Goal: Information Seeking & Learning: Check status

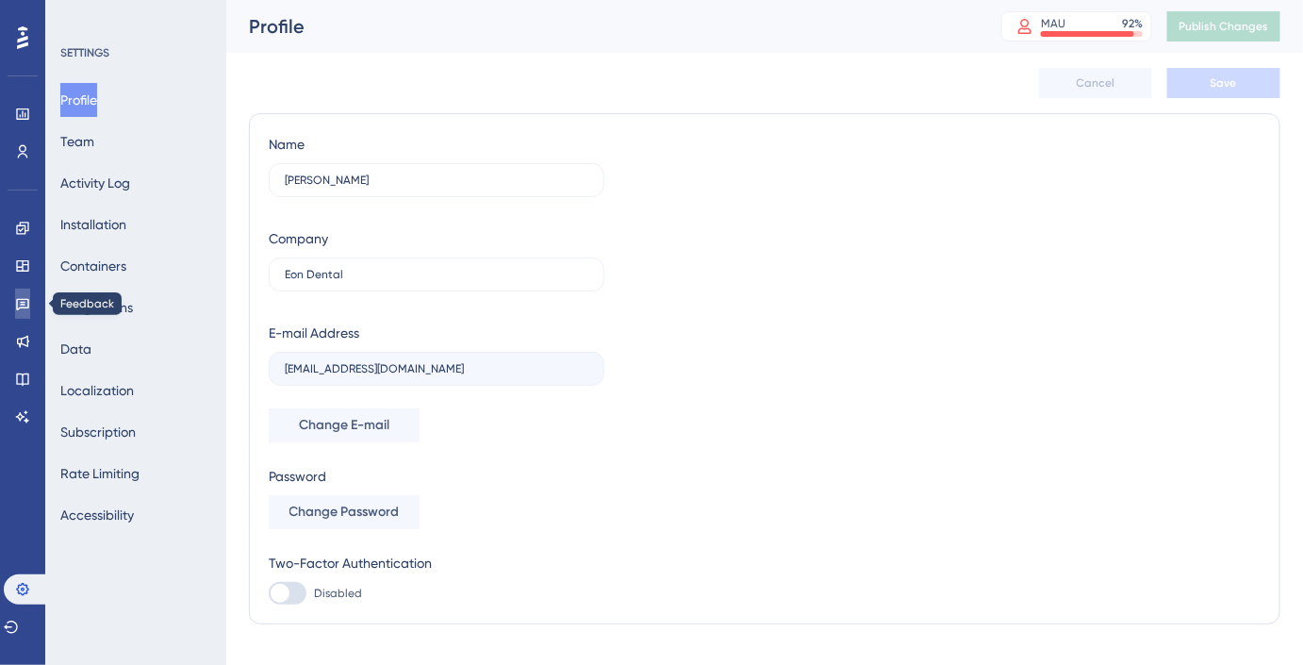
click at [23, 301] on icon at bounding box center [22, 303] width 15 height 15
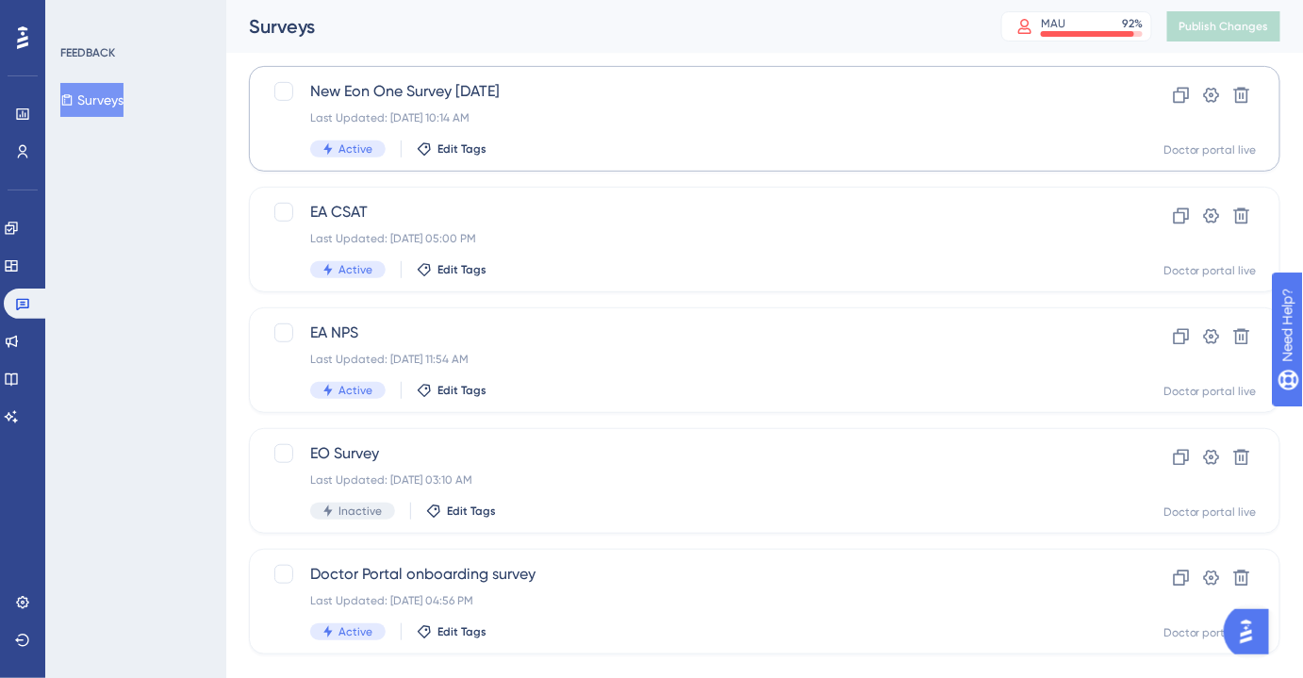
scroll to position [228, 0]
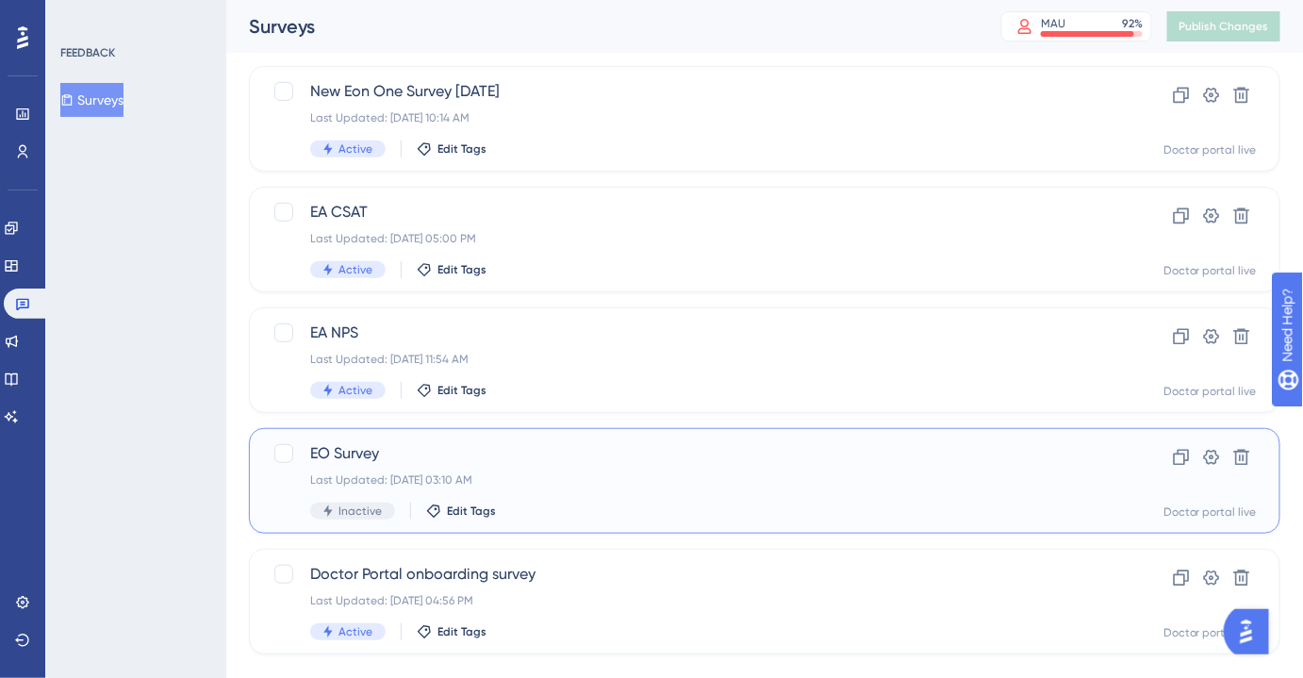
click at [387, 447] on span "EO Survey" at bounding box center [689, 453] width 758 height 23
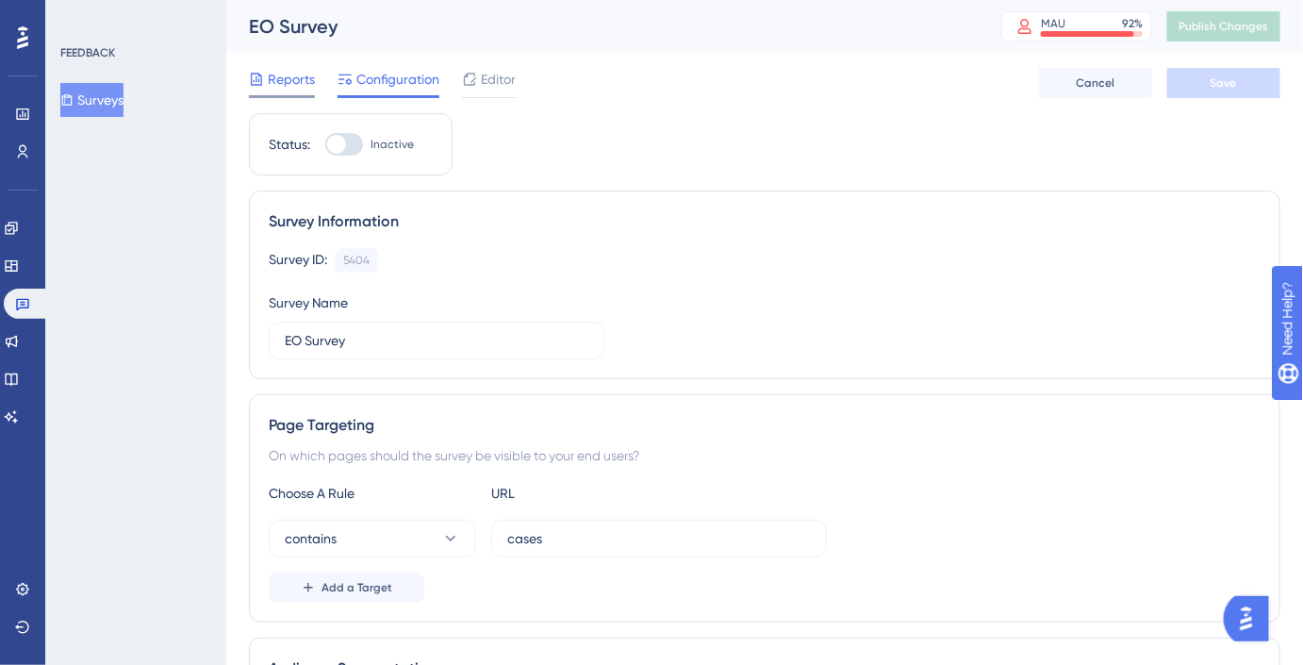
click at [301, 77] on span "Reports" at bounding box center [291, 79] width 47 height 23
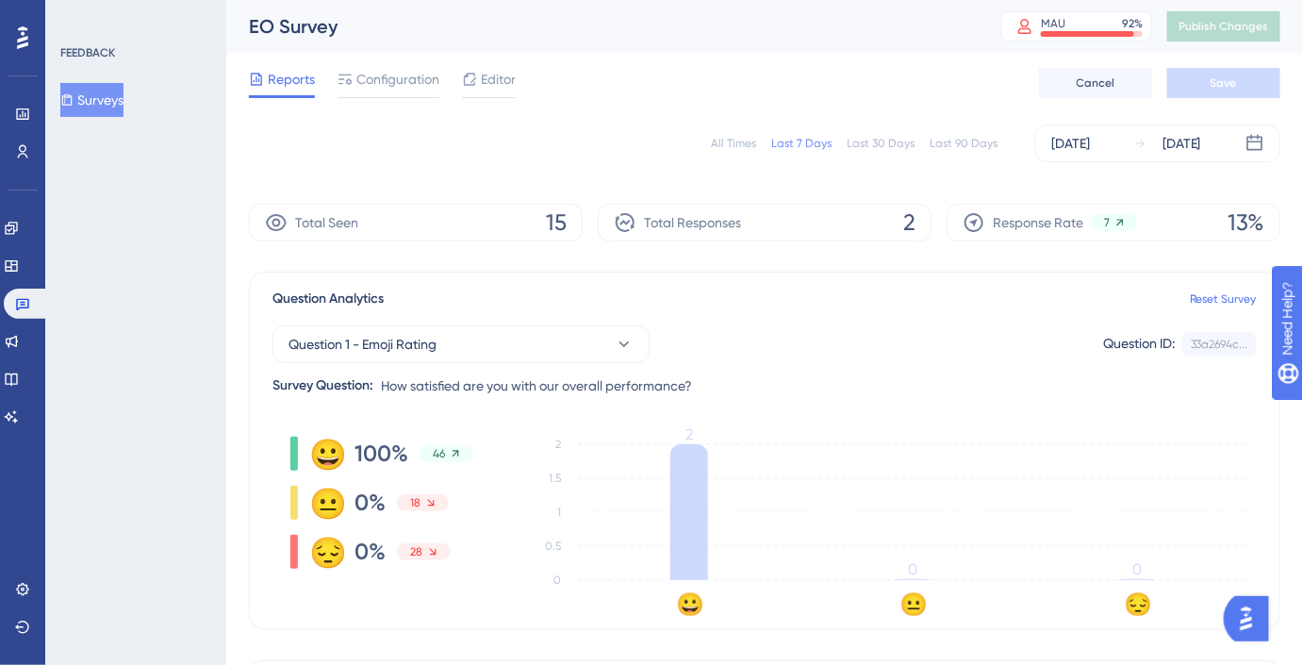
click at [948, 147] on div "Last 90 Days" at bounding box center [964, 143] width 68 height 15
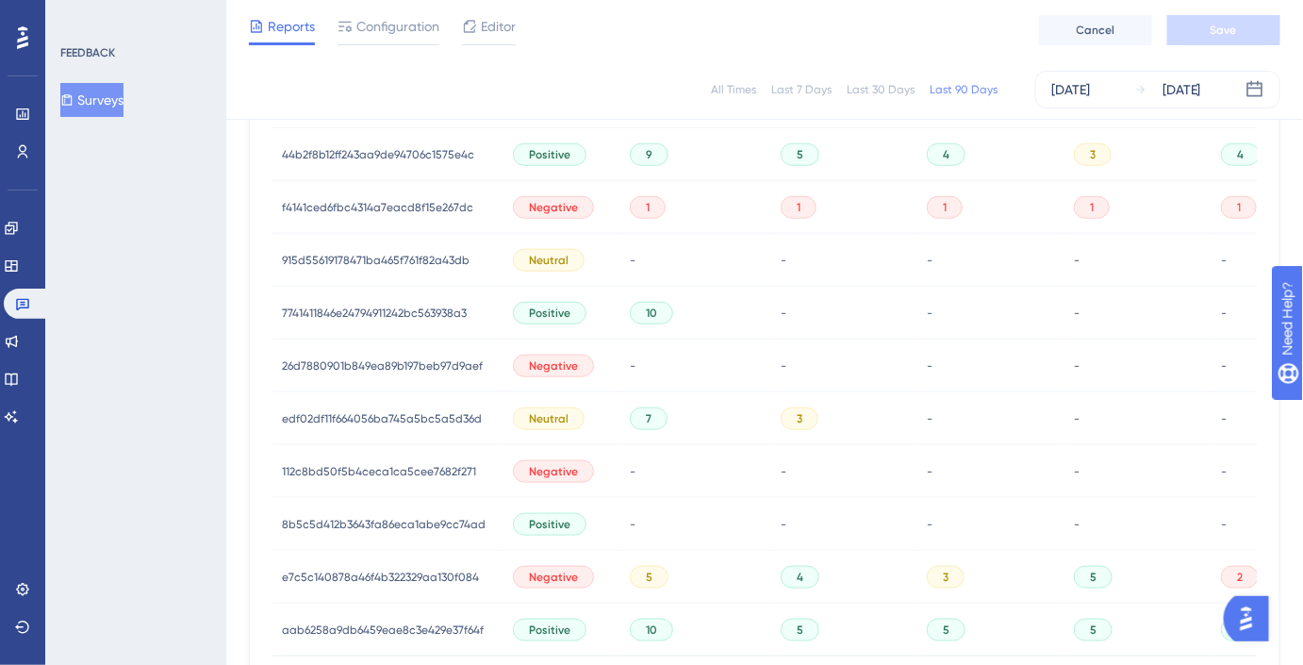
scroll to position [1341, 0]
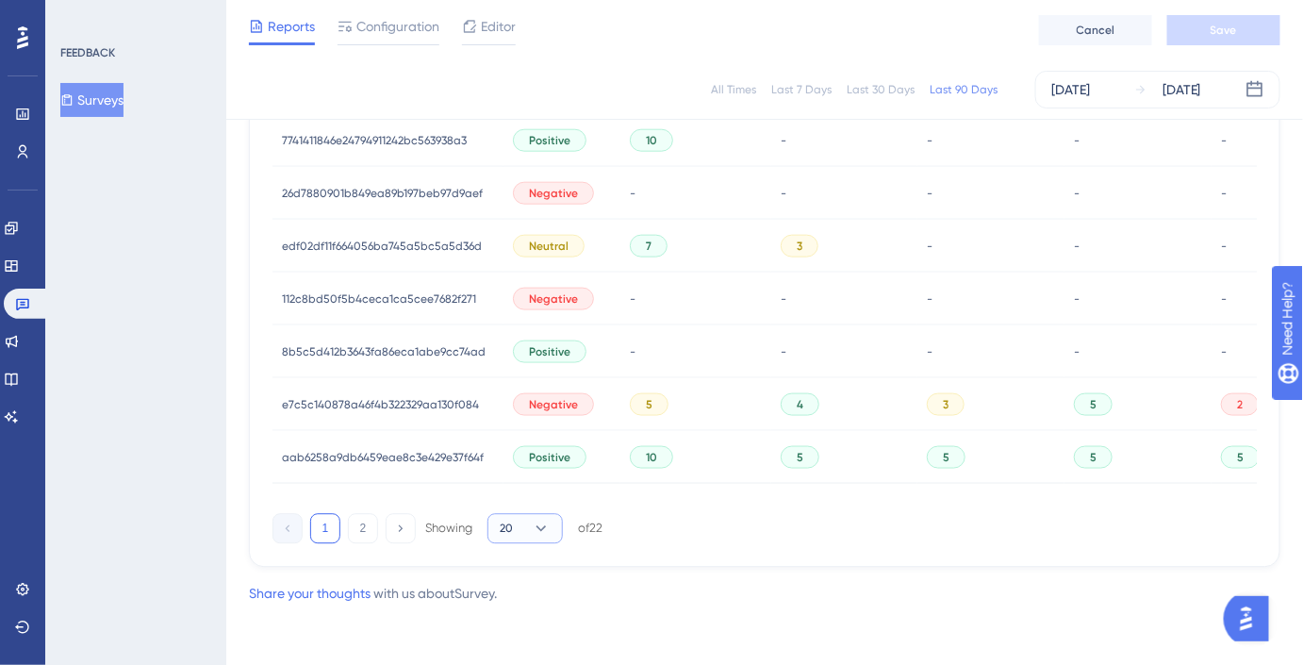
click at [540, 517] on button "20" at bounding box center [524, 528] width 75 height 30
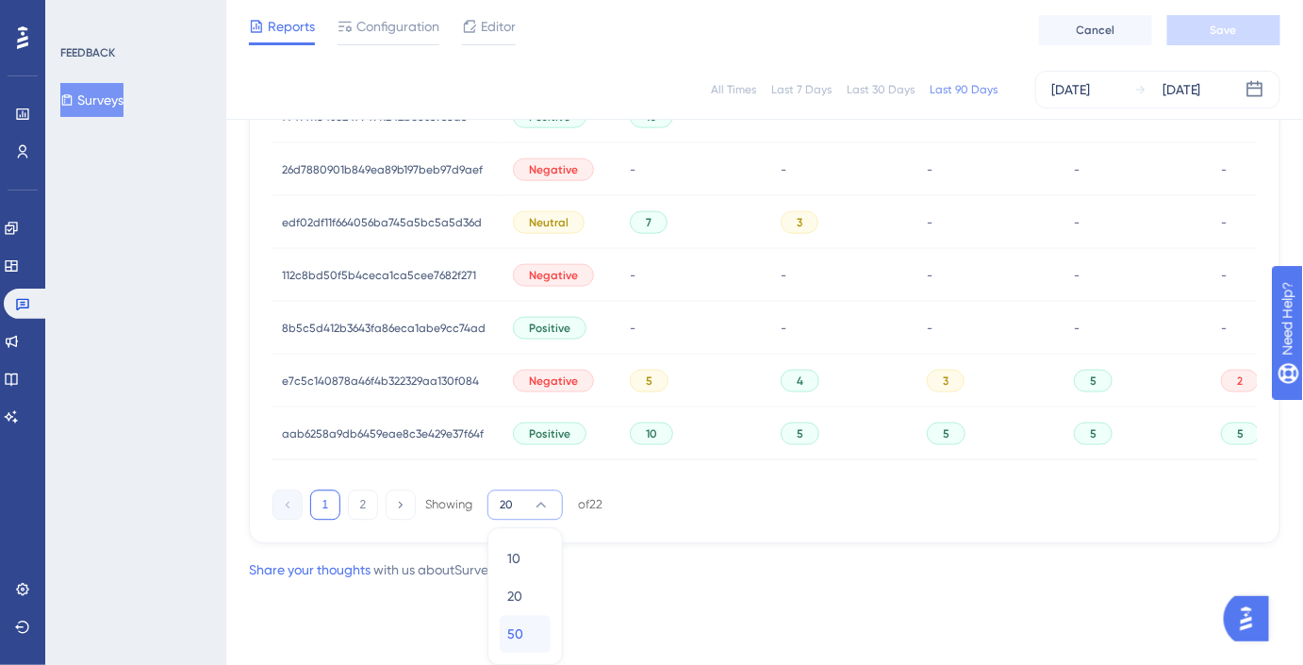
click at [522, 633] on div "50 50" at bounding box center [525, 634] width 36 height 38
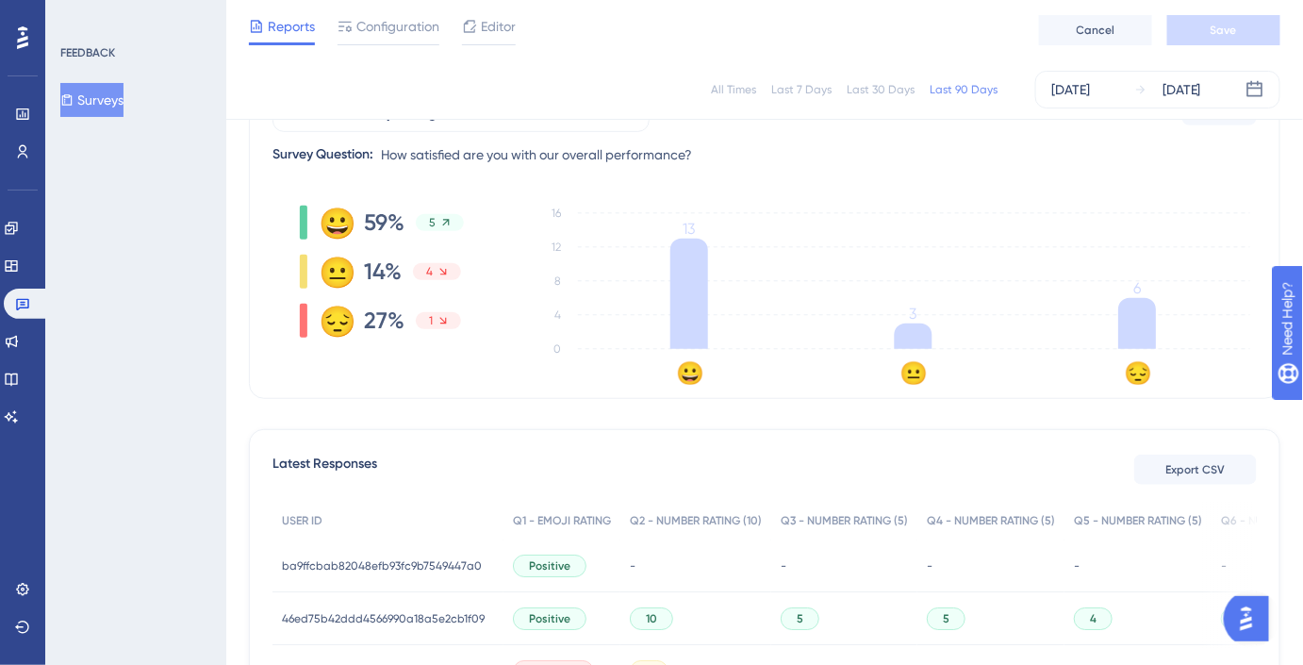
scroll to position [0, 0]
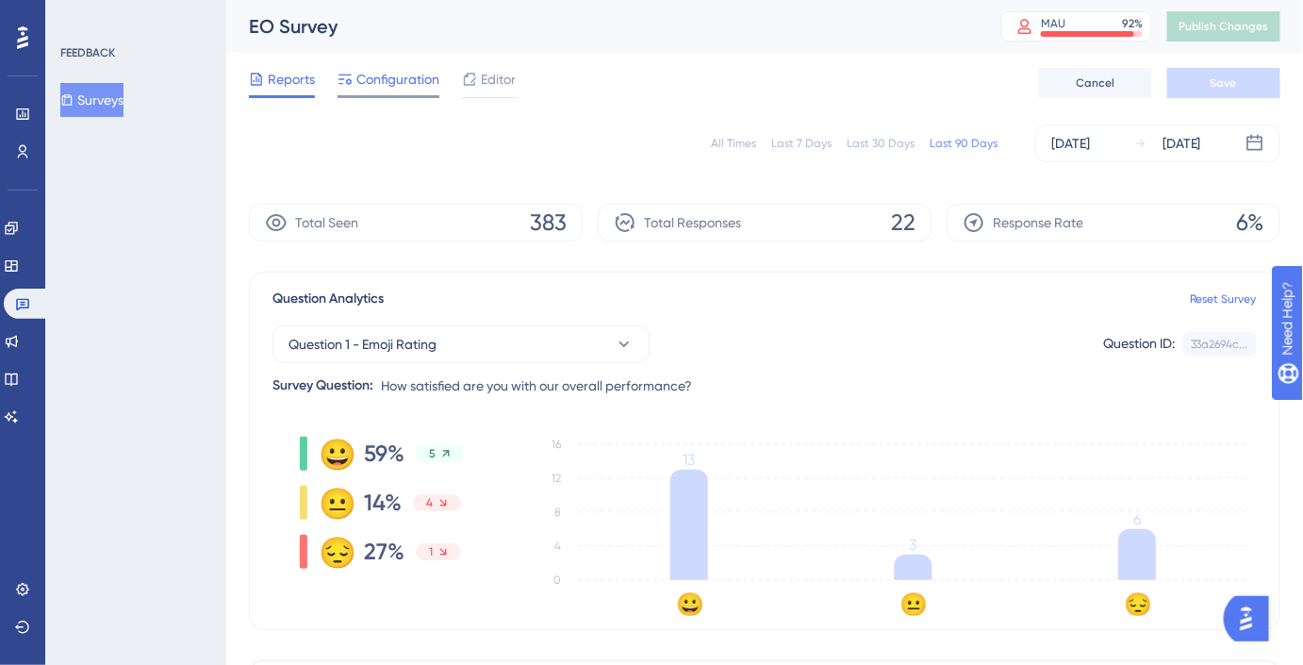
click at [397, 80] on span "Configuration" at bounding box center [397, 79] width 83 height 23
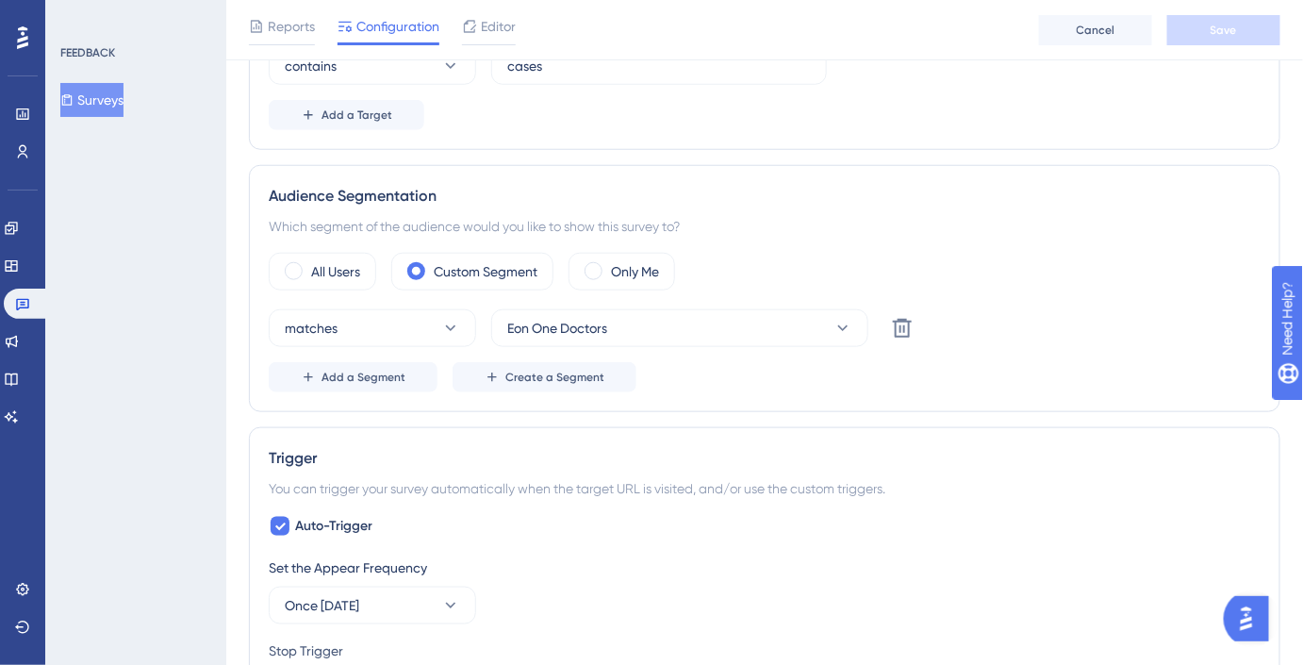
scroll to position [484, 0]
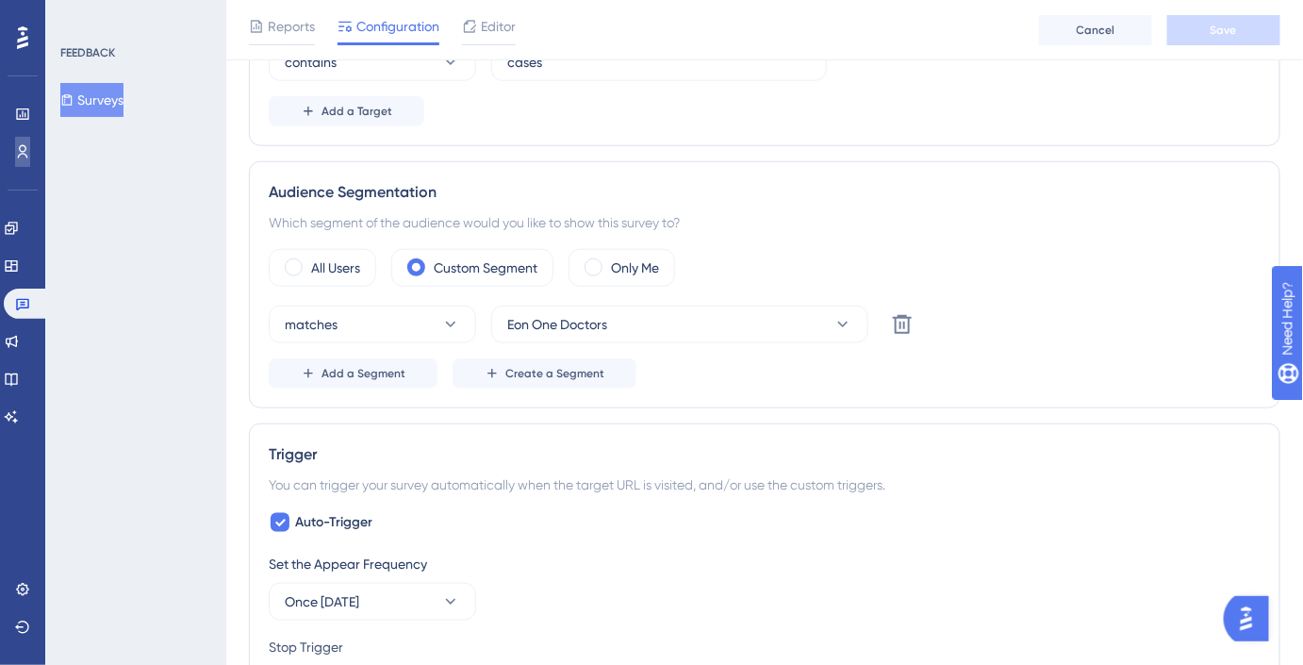
click at [24, 159] on link at bounding box center [22, 152] width 15 height 30
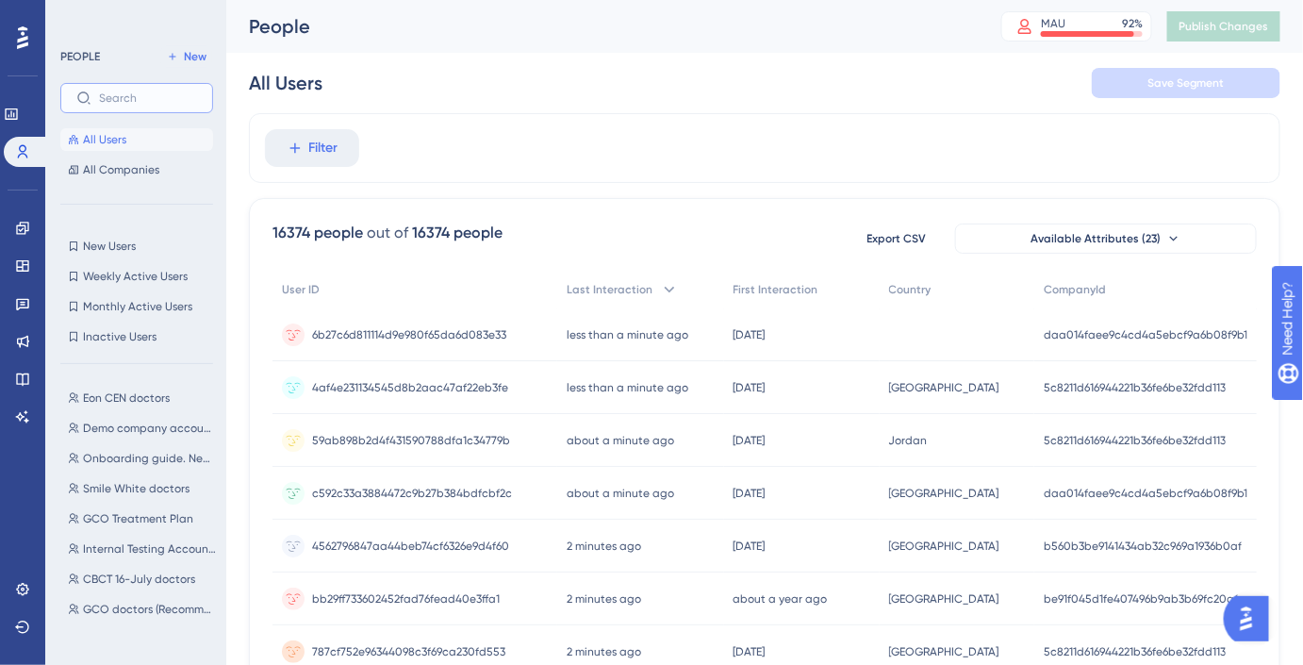
click at [106, 98] on input "text" at bounding box center [148, 97] width 98 height 13
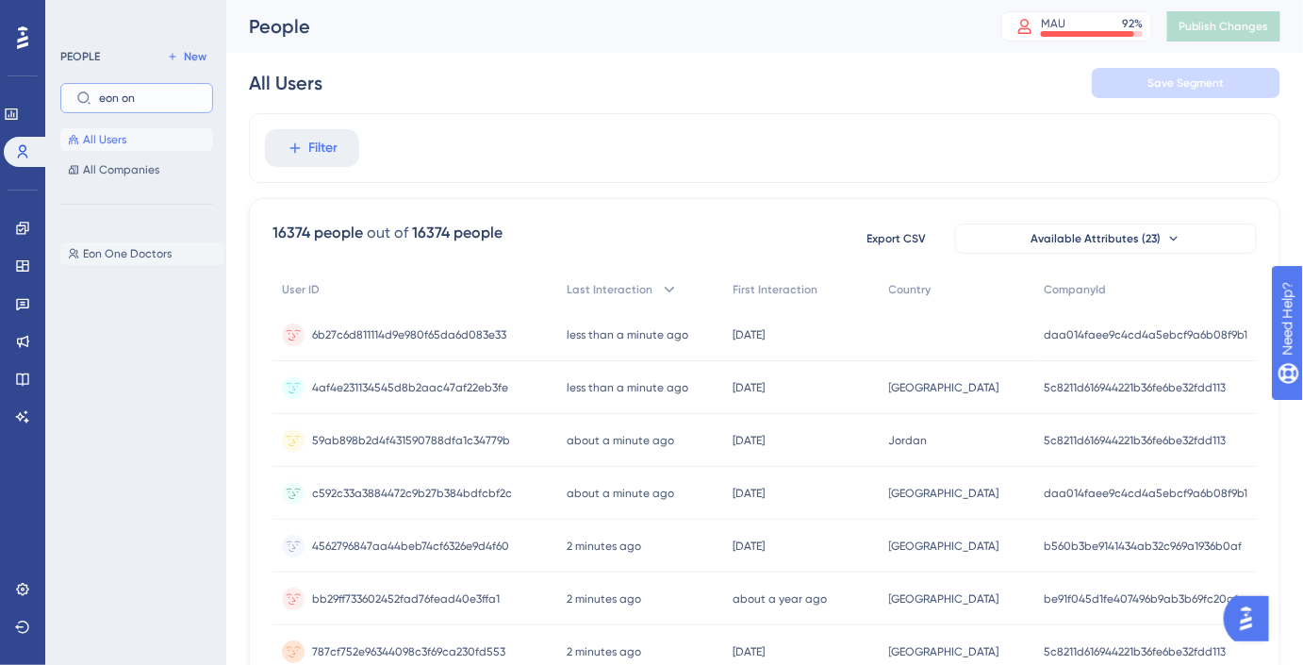
type input "eon on"
click at [140, 250] on span "Eon One Doctors" at bounding box center [127, 253] width 89 height 15
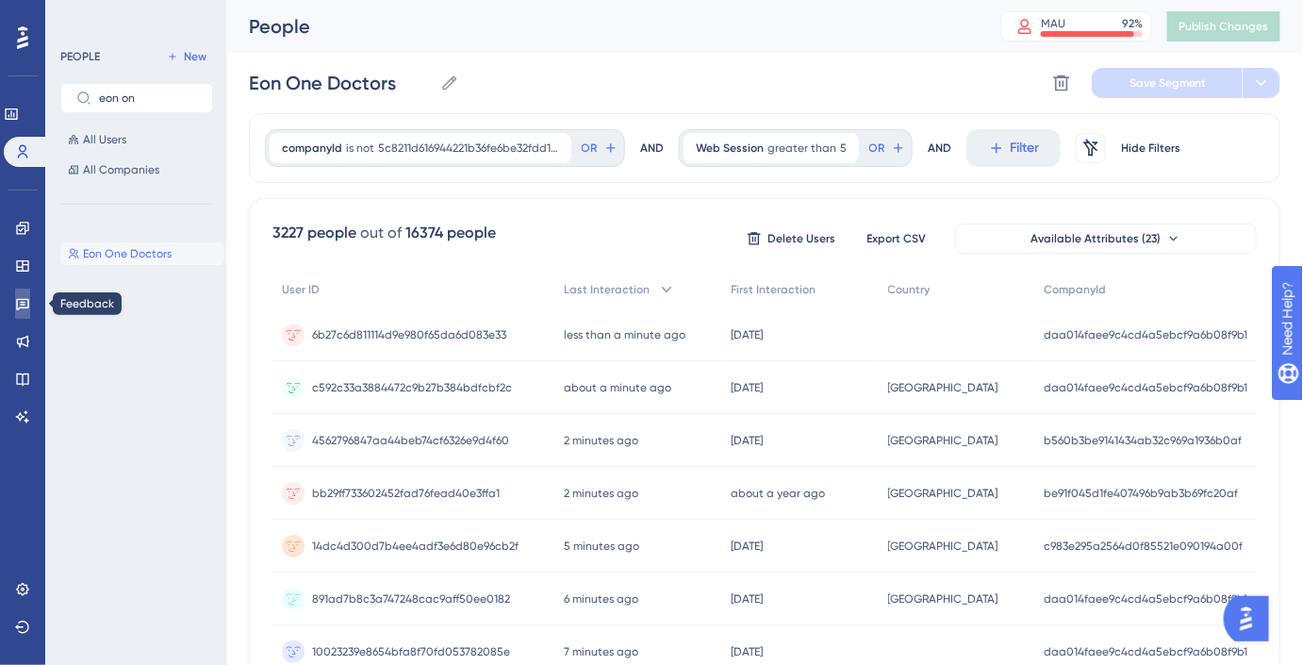
click at [20, 303] on icon at bounding box center [22, 303] width 15 height 15
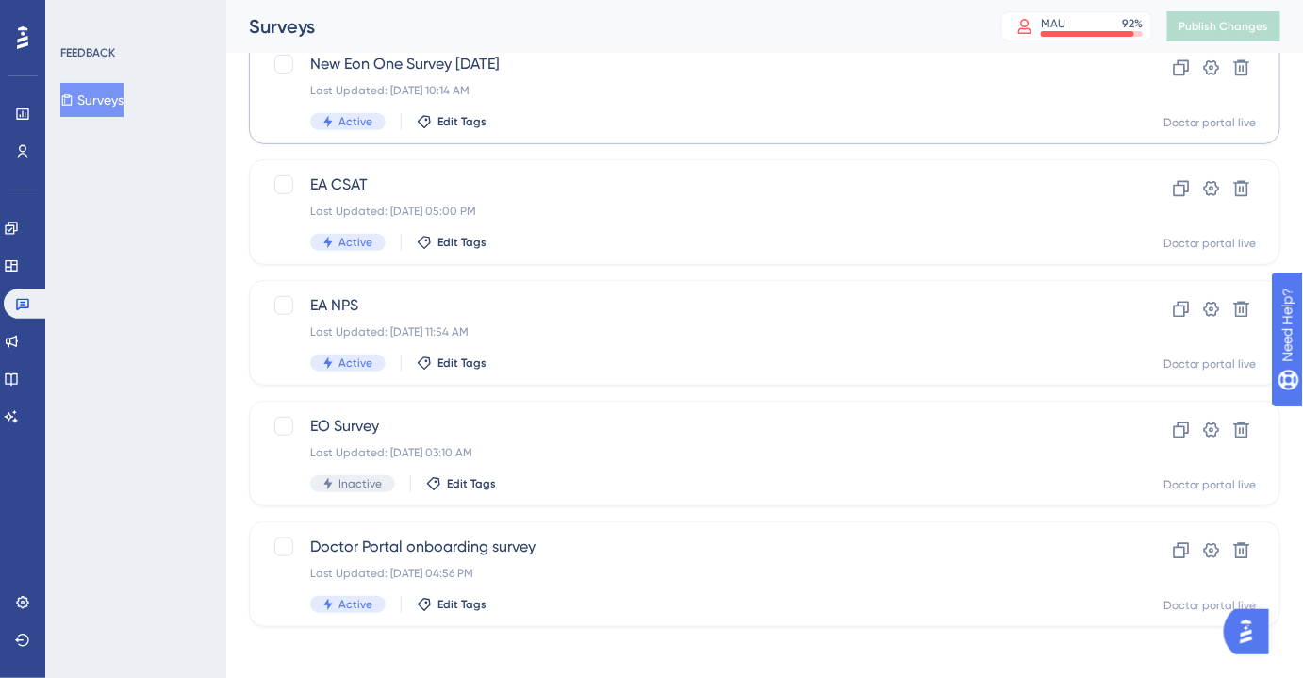
scroll to position [264, 0]
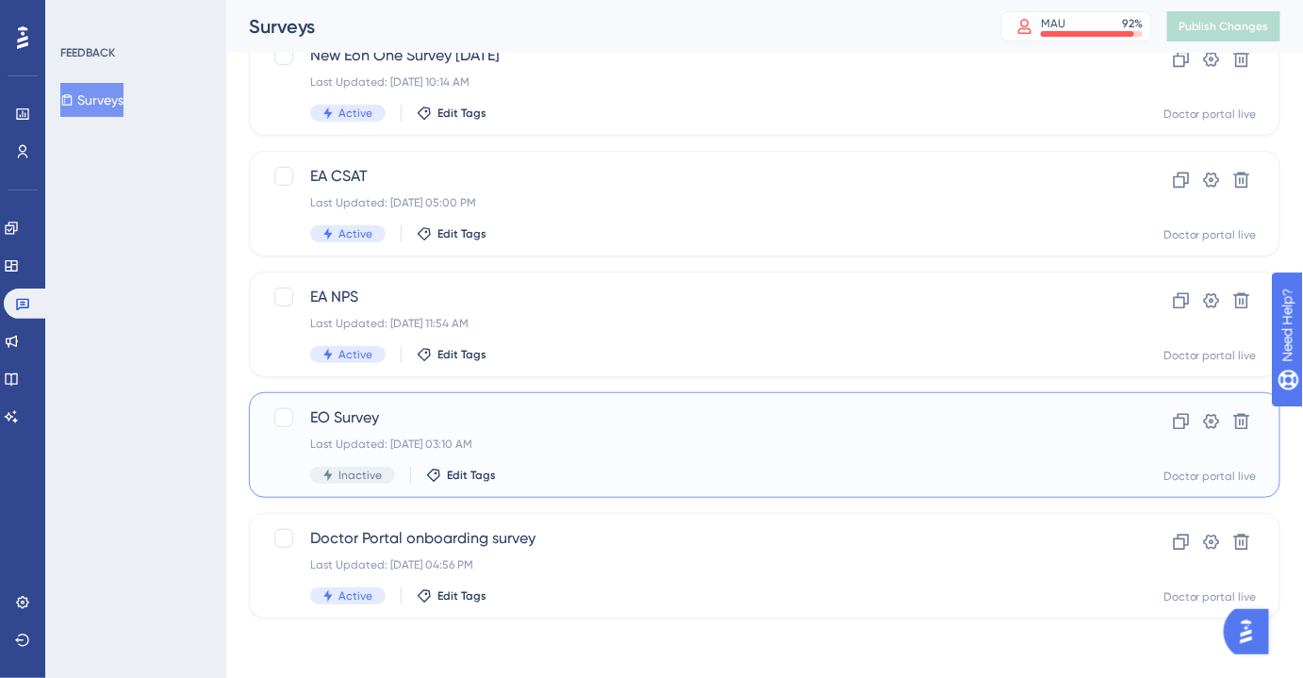
click at [409, 417] on span "EO Survey" at bounding box center [689, 417] width 758 height 23
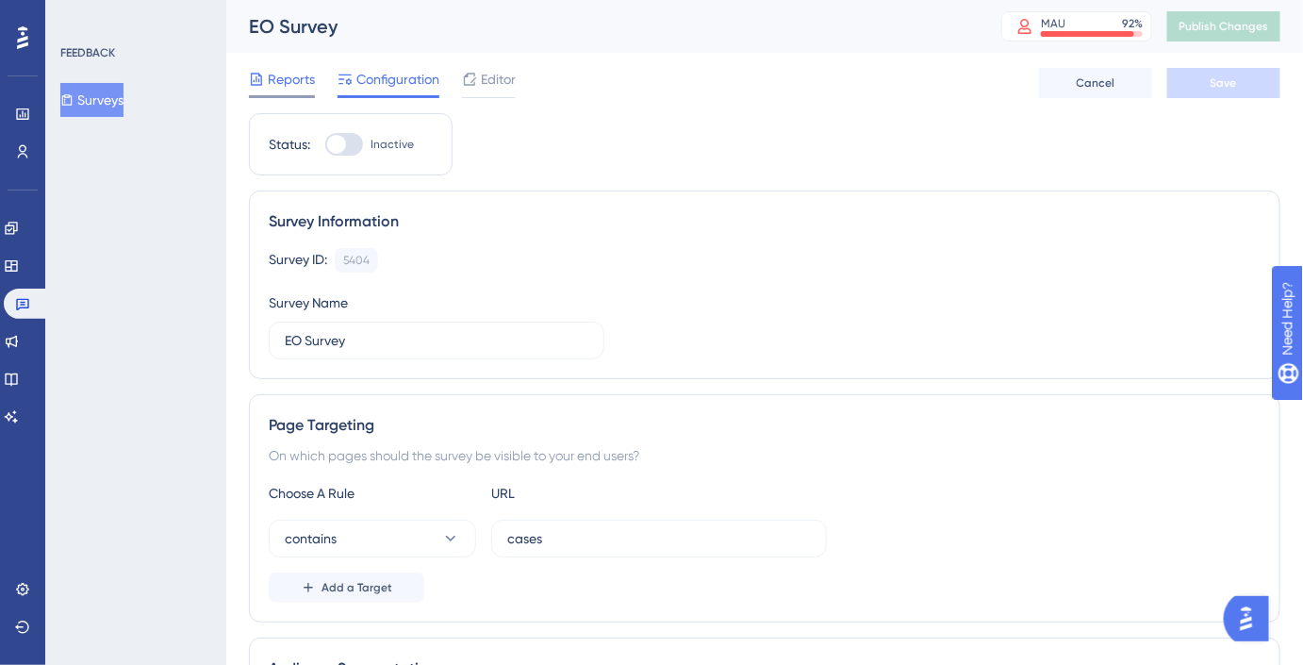
click at [287, 84] on span "Reports" at bounding box center [291, 79] width 47 height 23
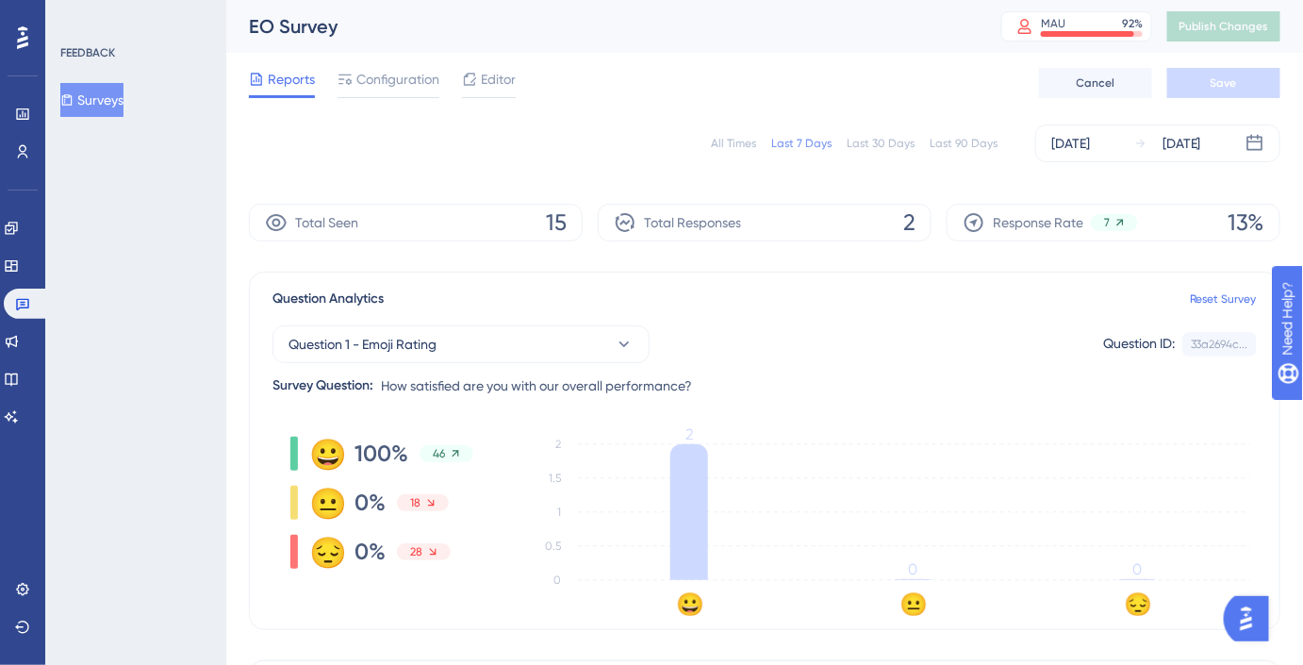
click at [982, 151] on div "All Times Last 7 Days Last 30 Days Last 90 Days [DATE] [DATE]" at bounding box center [764, 143] width 1031 height 38
click at [961, 139] on div "Last 90 Days" at bounding box center [964, 143] width 68 height 15
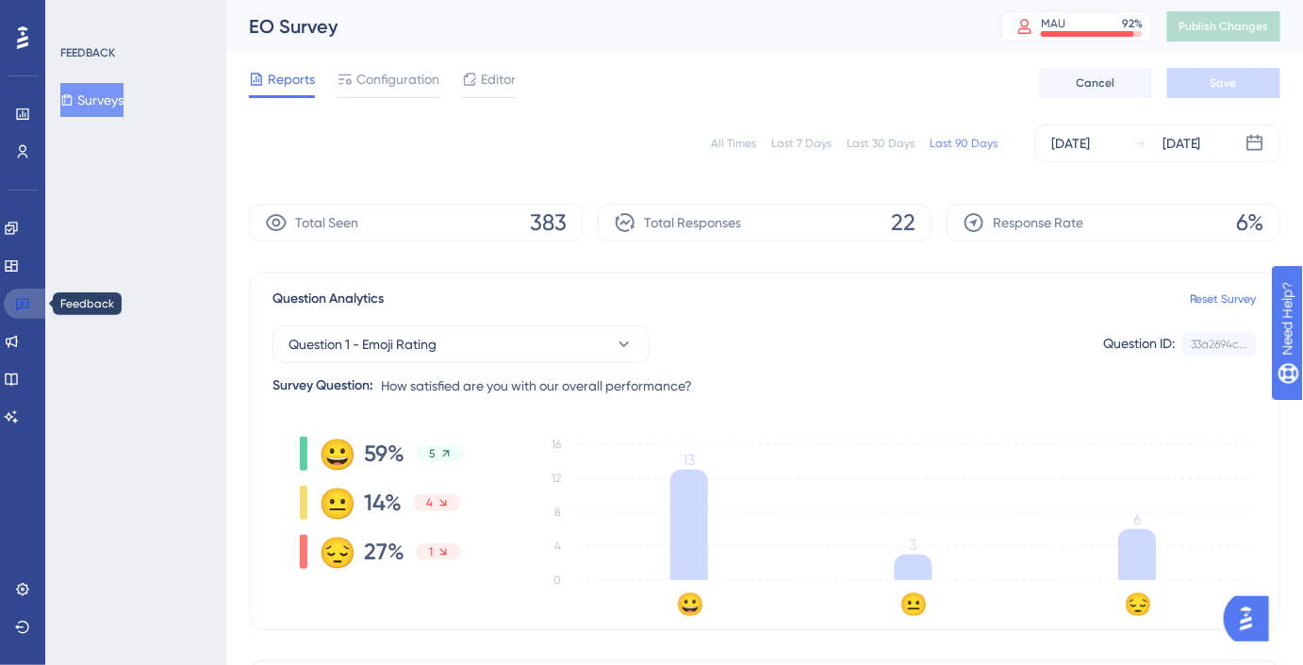
click at [34, 302] on link at bounding box center [26, 303] width 45 height 30
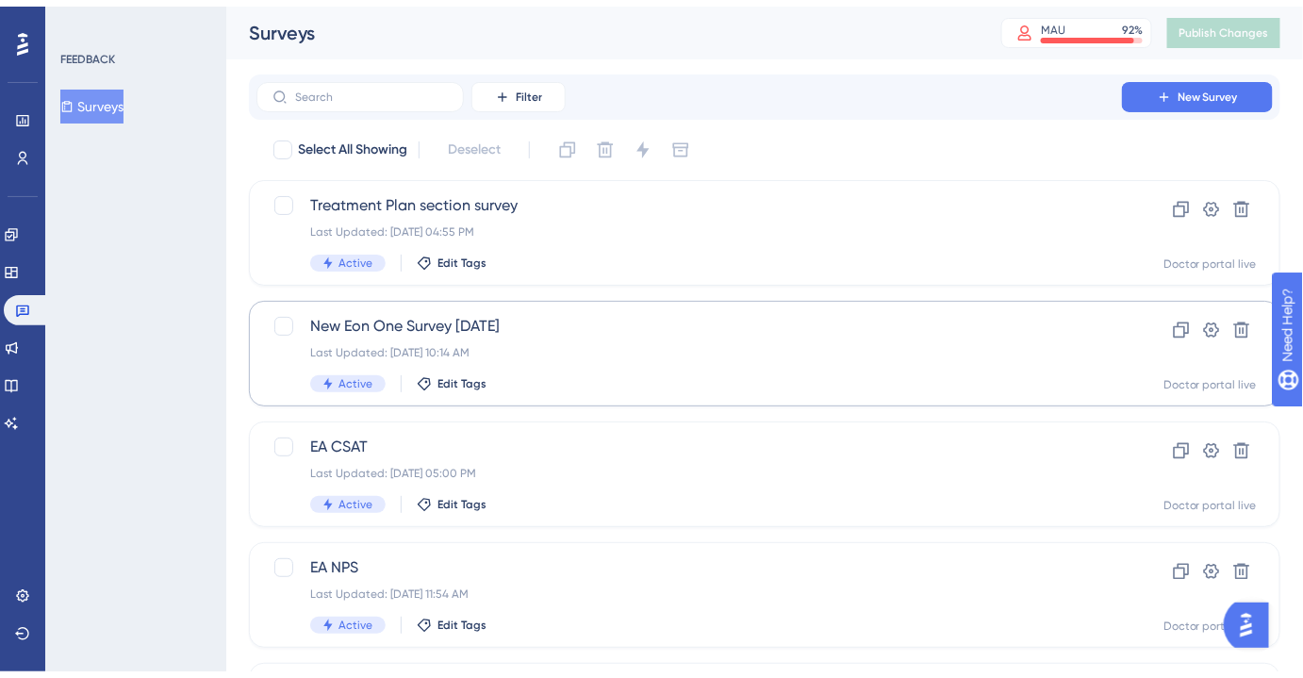
scroll to position [264, 0]
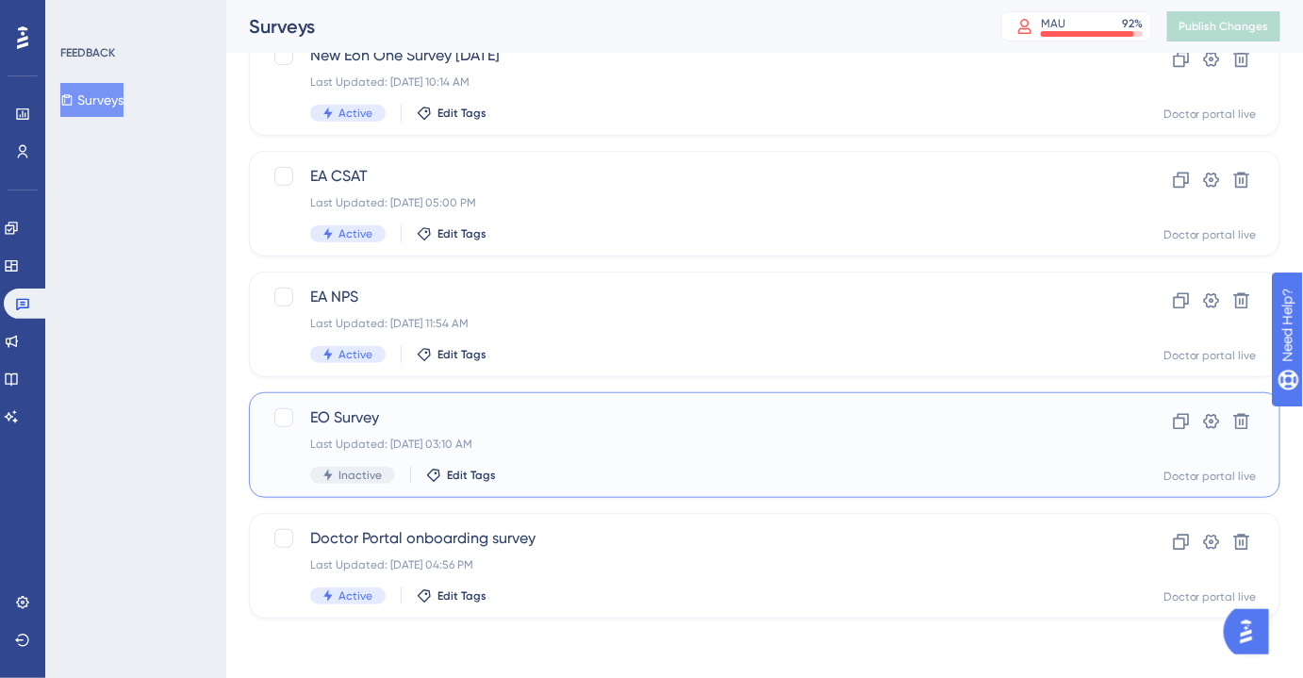
click at [422, 424] on span "EO Survey" at bounding box center [689, 417] width 758 height 23
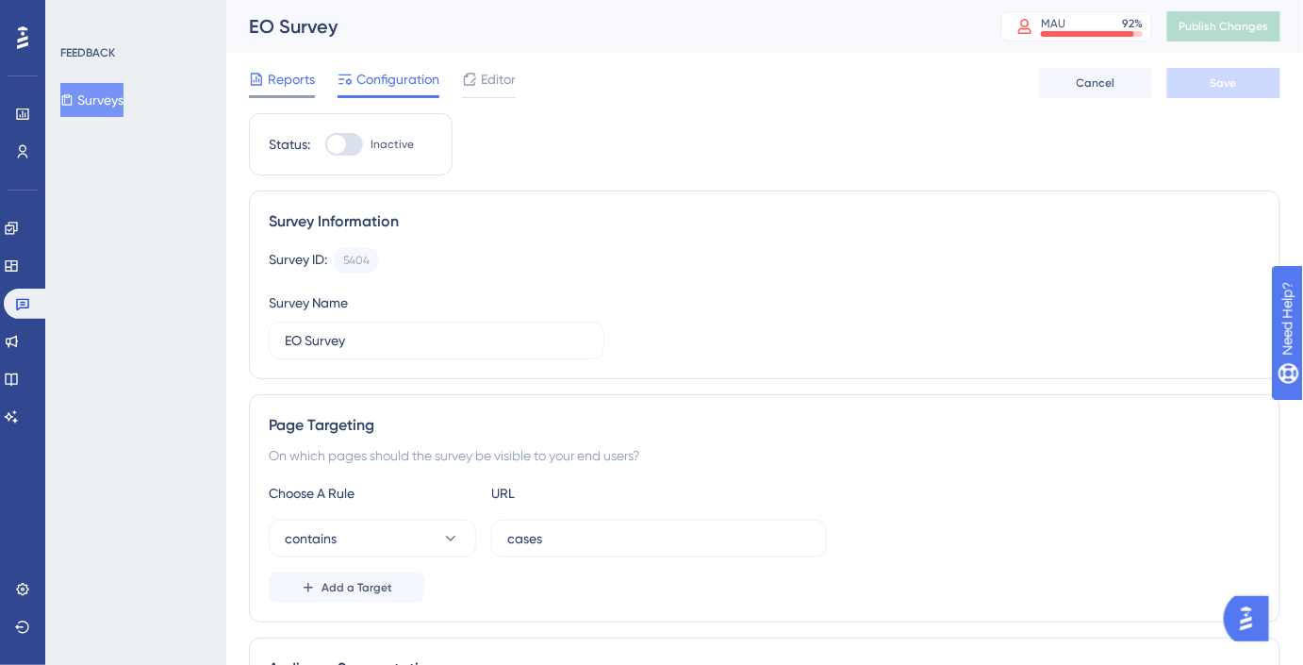
click at [291, 79] on span "Reports" at bounding box center [291, 79] width 47 height 23
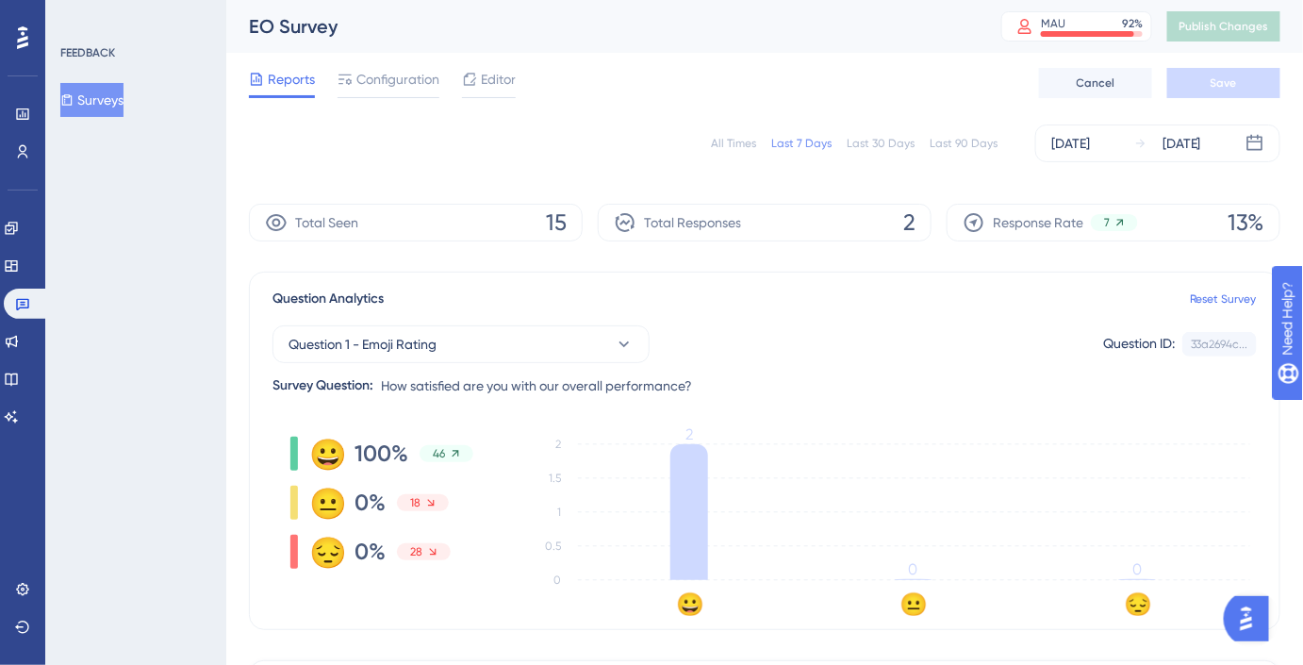
click at [967, 147] on div "Last 90 Days" at bounding box center [964, 143] width 68 height 15
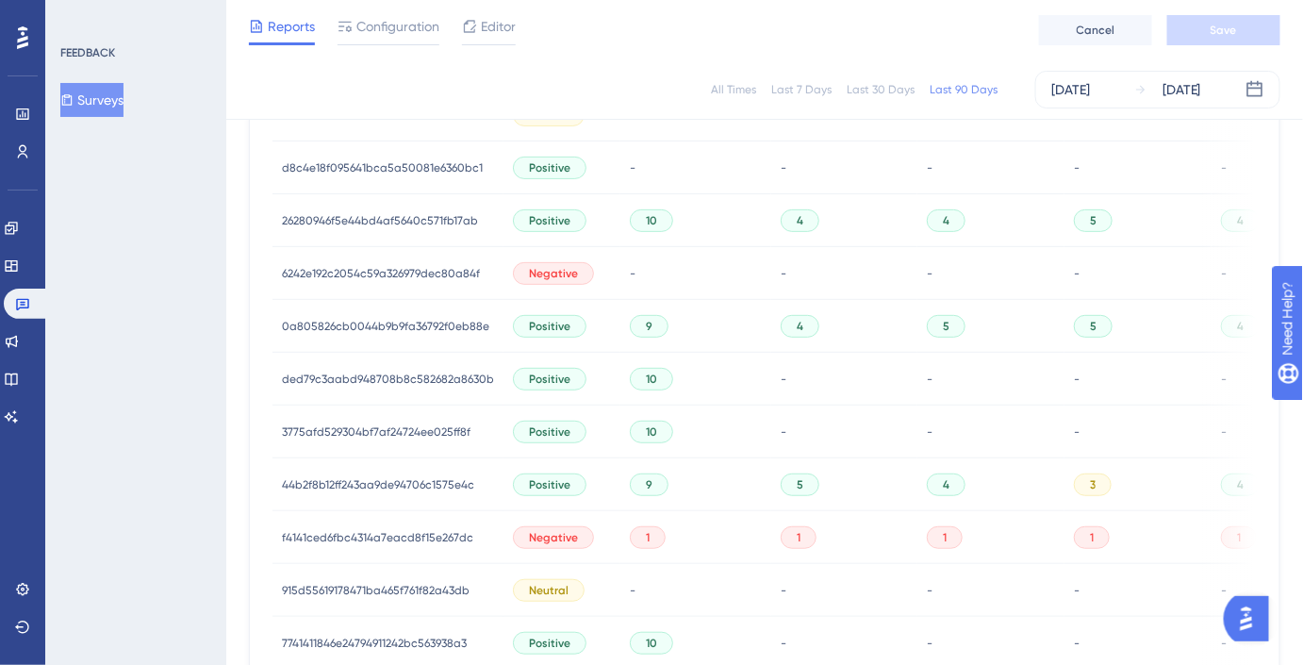
click at [447, 323] on span "0a805826cb0044b9b9fa36792f0eb88e" at bounding box center [385, 326] width 207 height 15
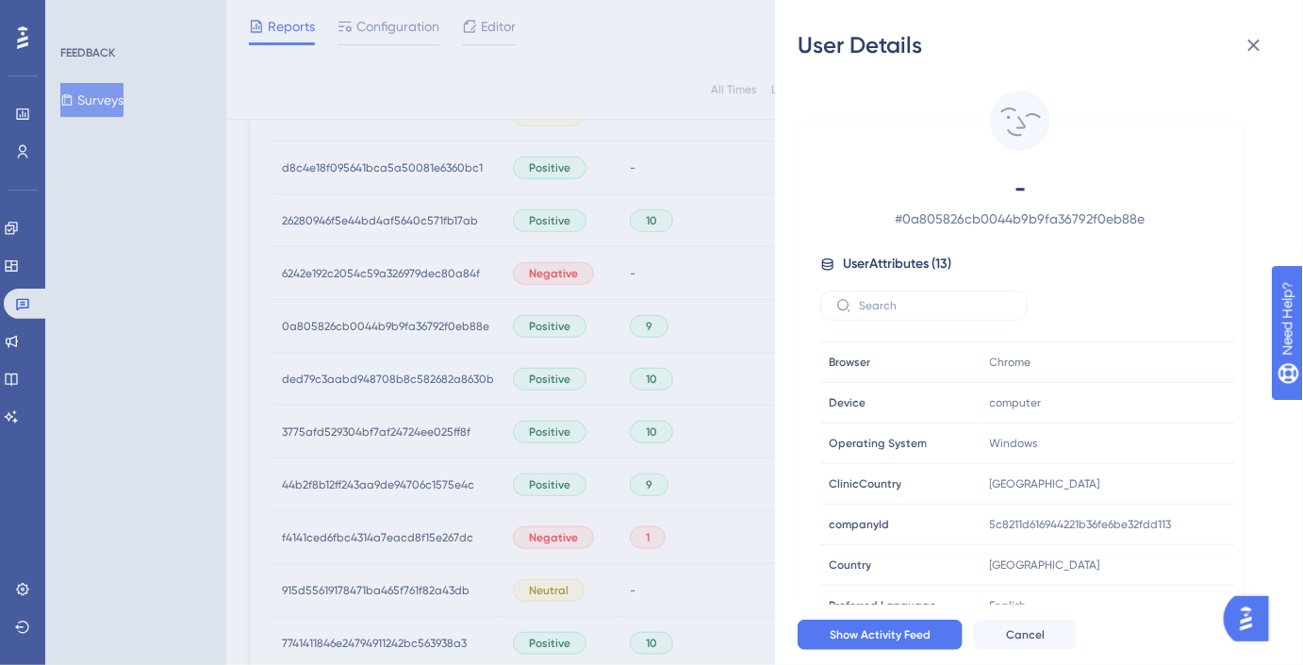
scroll to position [246, 0]
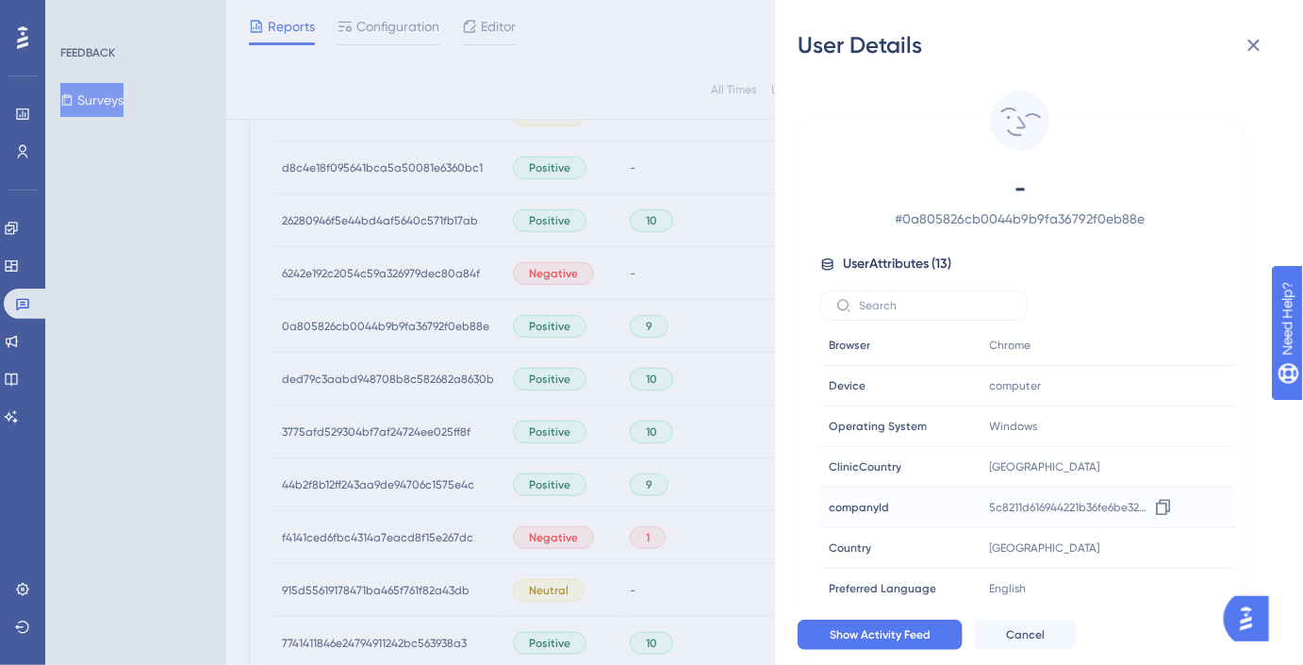
click at [1040, 512] on div "5c8211d616944221b36fe6be32fdd113 Copy 5c8211d616944221b36fe6be32fdd113" at bounding box center [1084, 507] width 204 height 38
click at [1157, 502] on icon at bounding box center [1163, 507] width 19 height 19
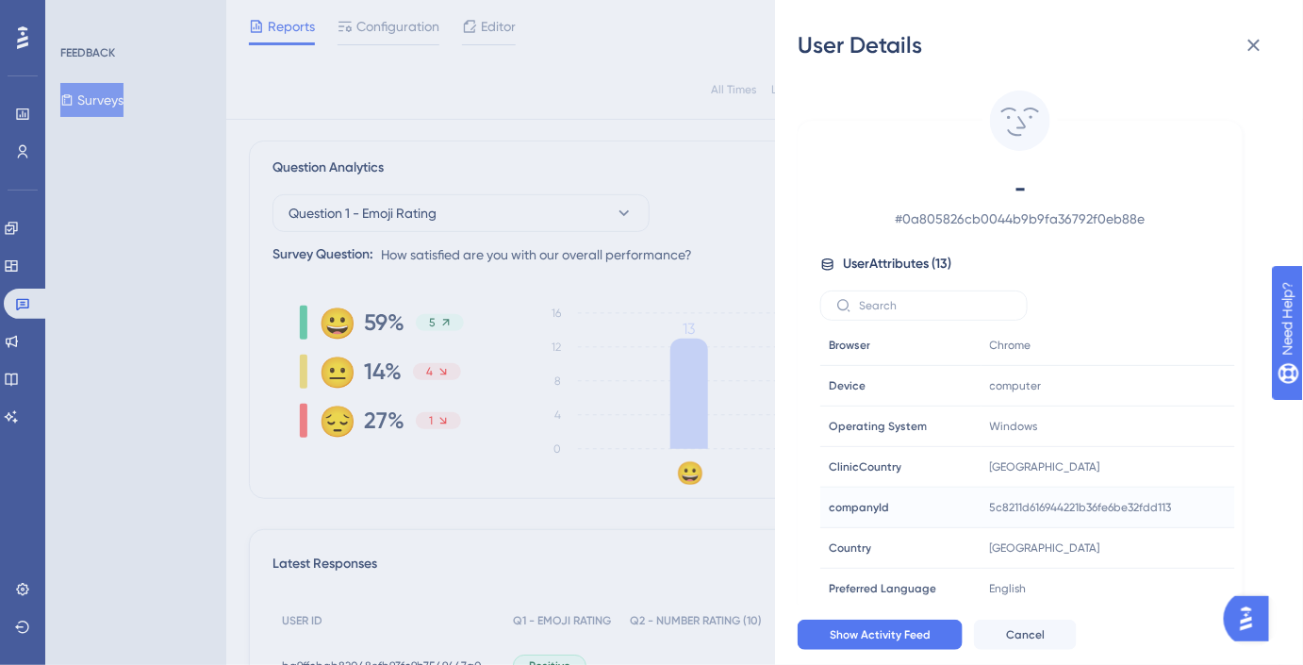
scroll to position [0, 0]
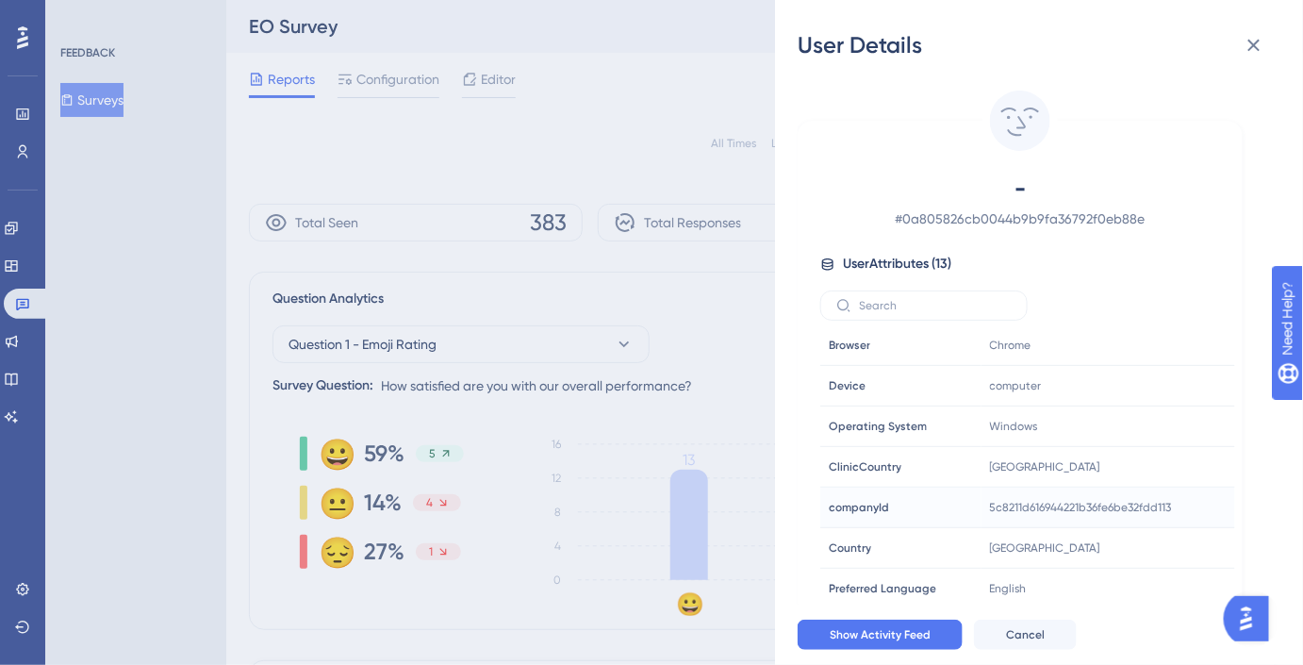
click at [25, 153] on div "User Details - # 0a805826cb0044b9b9fa36792f0eb88e User Attributes ( 13 ) Email …" at bounding box center [651, 332] width 1303 height 665
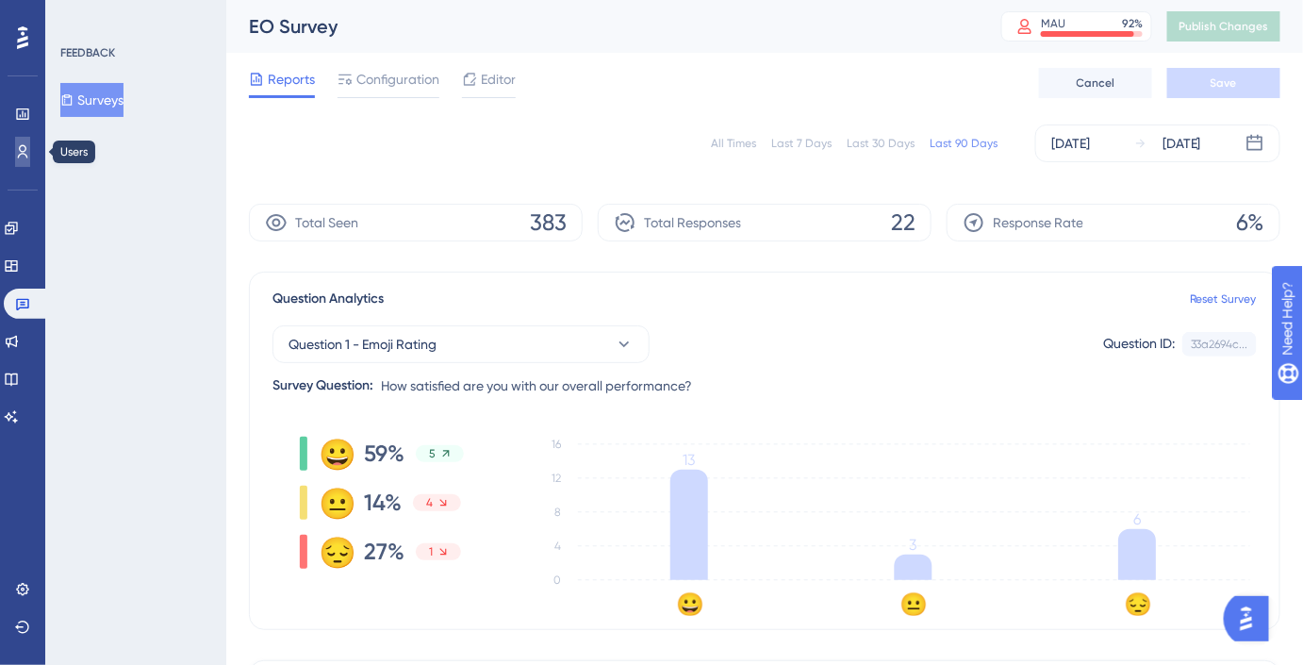
click at [20, 153] on icon at bounding box center [22, 151] width 15 height 15
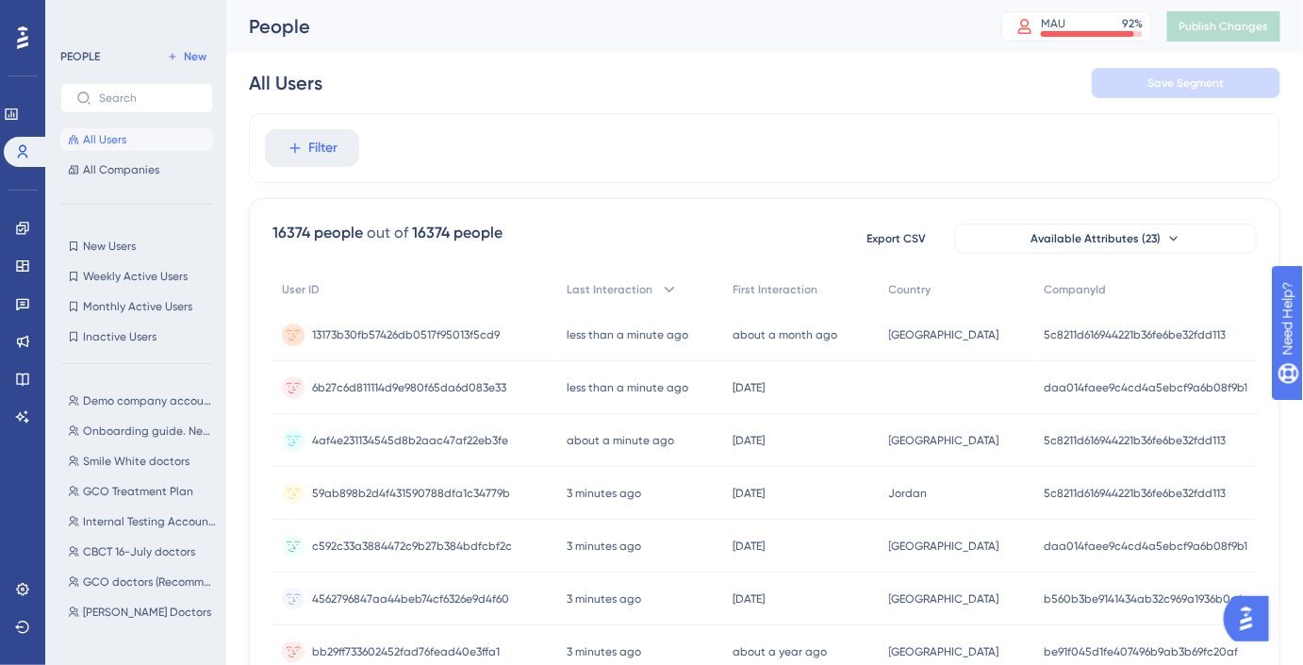
scroll to position [31, 0]
click at [135, 597] on button "[PERSON_NAME] Doctors [PERSON_NAME] Doctors" at bounding box center [142, 608] width 164 height 23
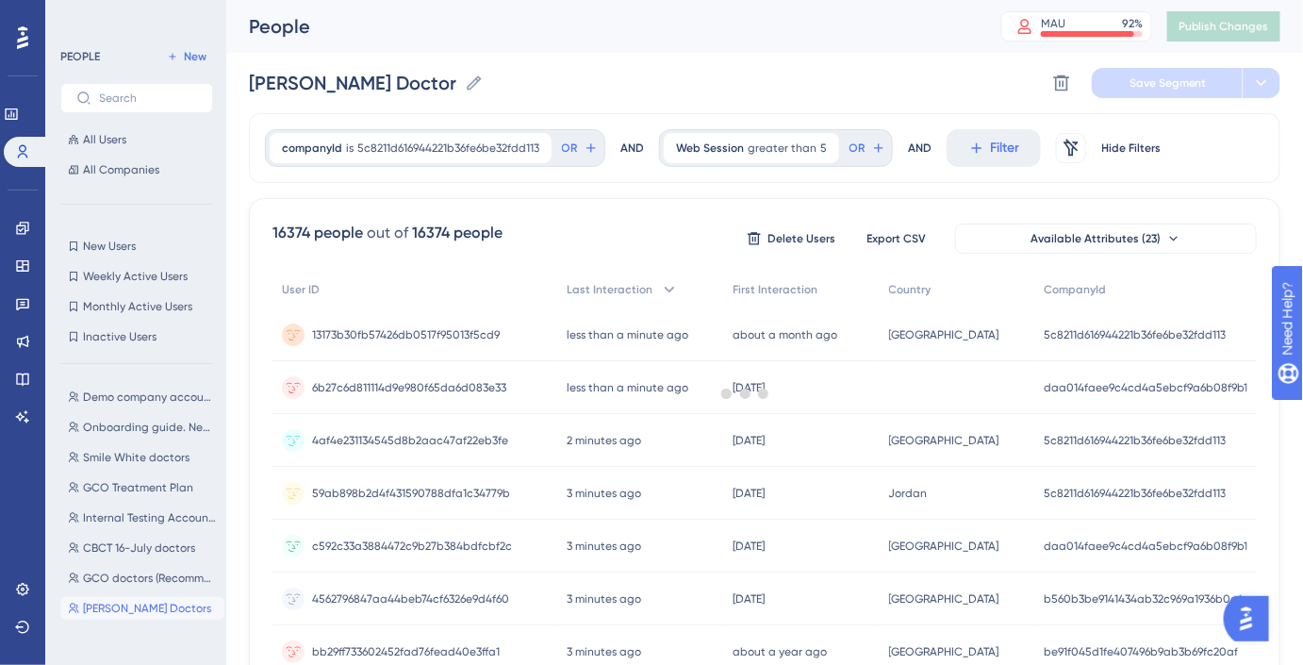
scroll to position [0, 0]
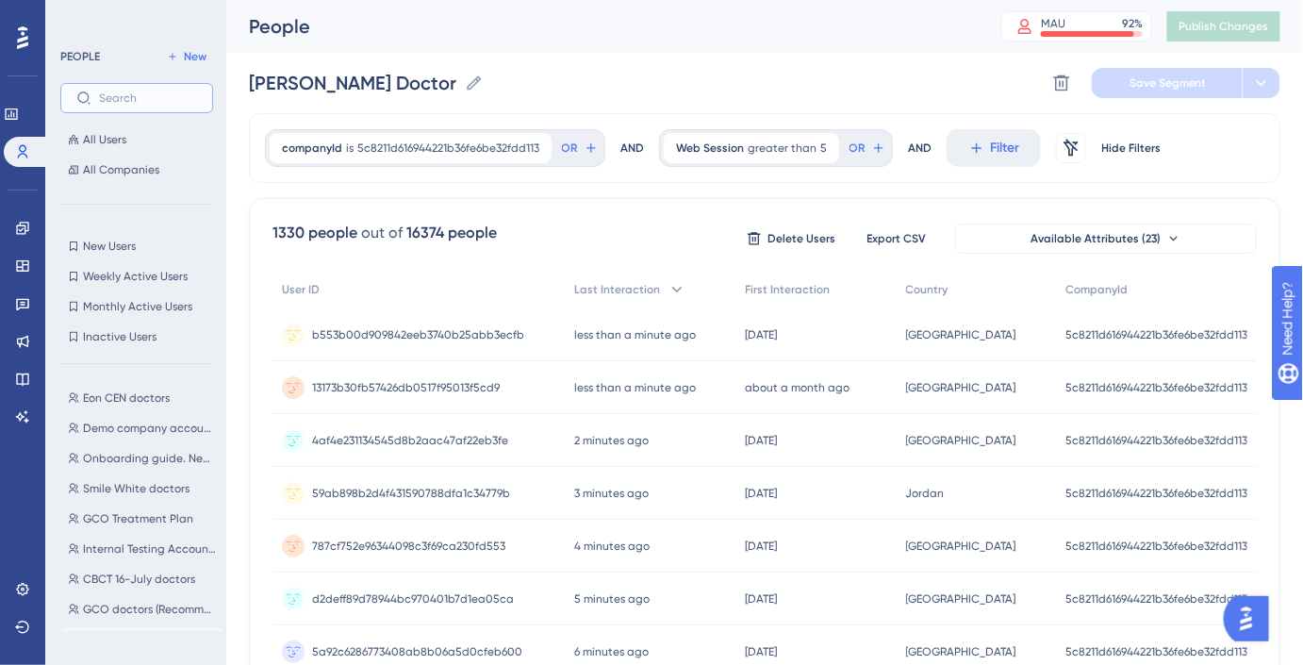
click at [173, 91] on input "text" at bounding box center [148, 97] width 98 height 13
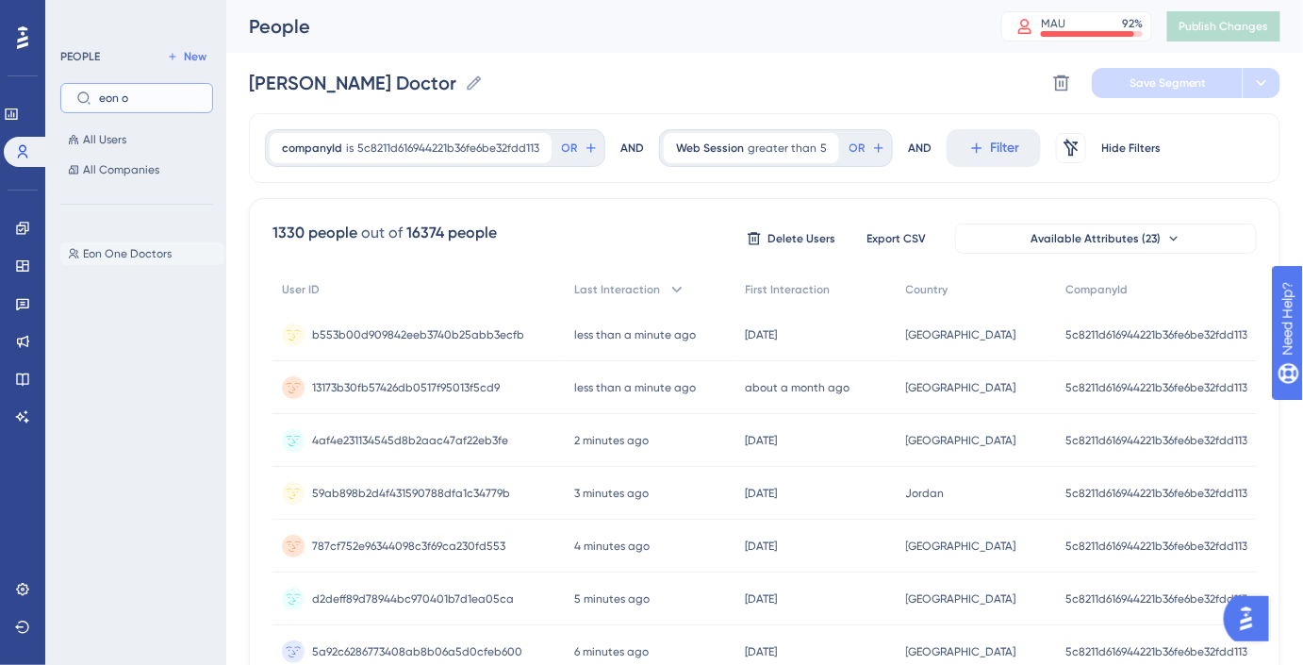
type input "eon o"
click at [141, 251] on span "Eon One Doctors" at bounding box center [127, 253] width 89 height 15
type input "Eon One Doctors"
